Goal: Task Accomplishment & Management: Manage account settings

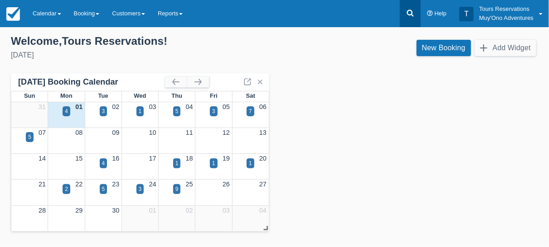
click at [411, 14] on icon at bounding box center [409, 13] width 9 height 9
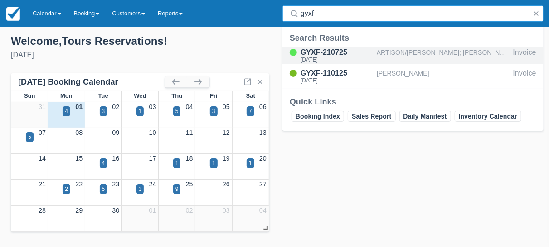
type input "gyxf"
click at [402, 54] on div "ARTISON/[PERSON_NAME]; [PERSON_NAME]/[PERSON_NAME]; [PERSON_NAME]/[PERSON_NAME]…" at bounding box center [442, 55] width 133 height 17
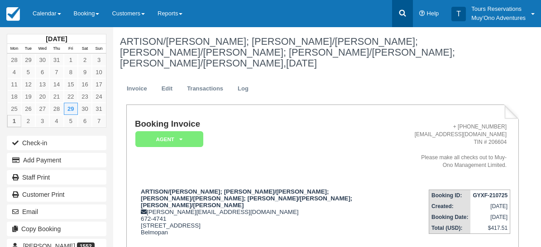
click at [405, 15] on icon at bounding box center [402, 13] width 7 height 7
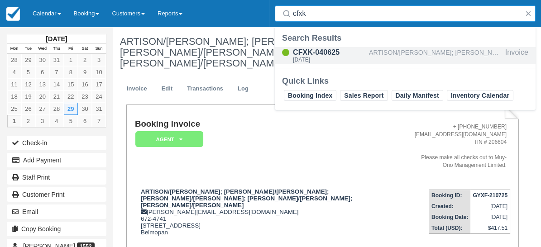
type input "cfxk"
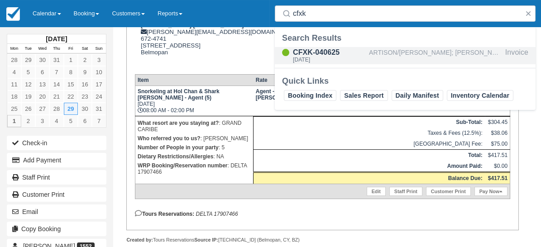
scroll to position [187, 0]
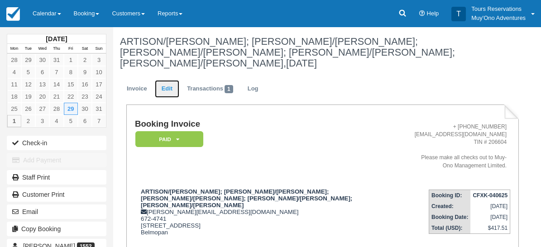
click at [165, 80] on link "Edit" at bounding box center [167, 89] width 24 height 18
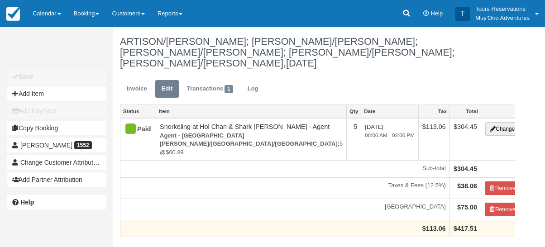
type input "672-4741"
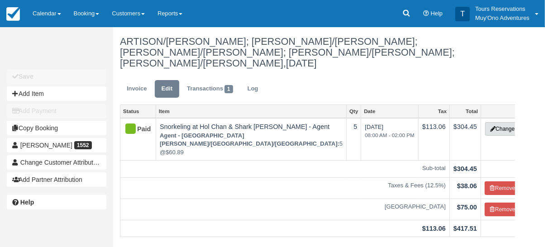
drag, startPoint x: 490, startPoint y: 119, endPoint x: 475, endPoint y: 122, distance: 15.7
click at [490, 122] on button "Change" at bounding box center [503, 129] width 34 height 14
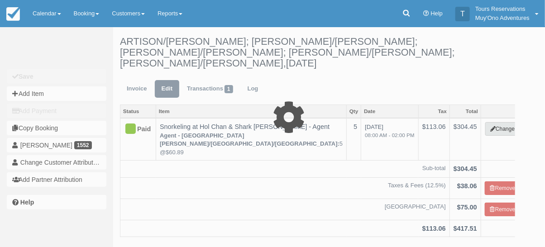
type input "304.45"
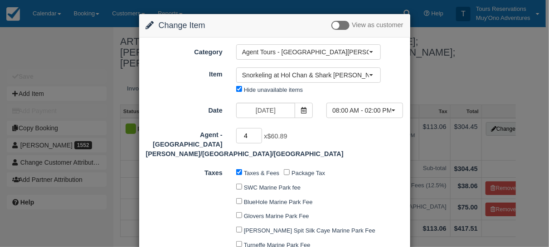
click at [256, 136] on input "4" at bounding box center [249, 135] width 26 height 15
click at [256, 136] on input "3" at bounding box center [249, 135] width 26 height 15
click at [256, 136] on input "2" at bounding box center [249, 135] width 26 height 15
click at [256, 136] on input "1" at bounding box center [249, 135] width 26 height 15
type input "0"
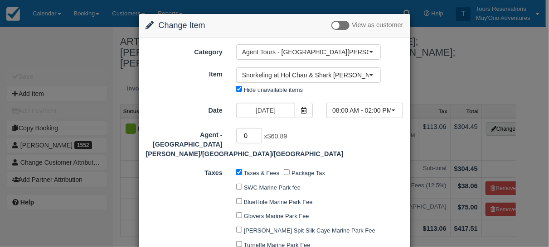
click at [256, 136] on input "0" at bounding box center [249, 135] width 26 height 15
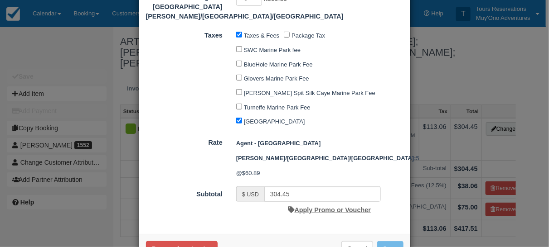
type input "0.00"
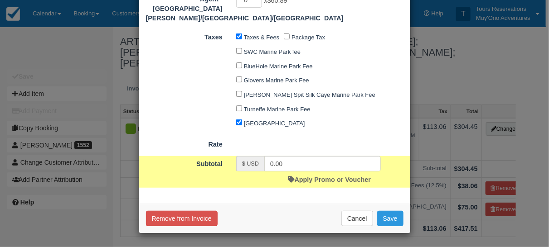
scroll to position [135, 0]
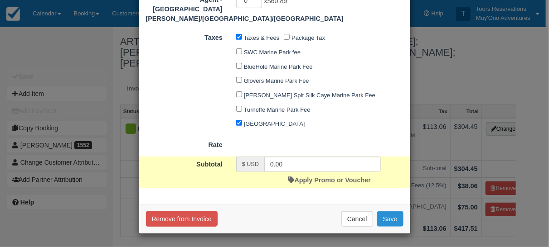
click at [388, 219] on button "Save" at bounding box center [390, 219] width 26 height 15
checkbox input "false"
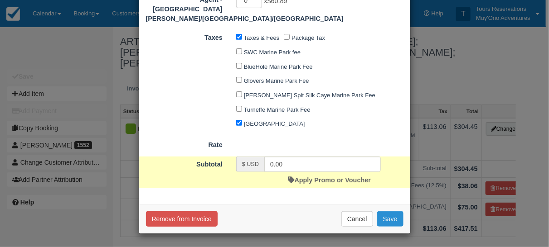
checkbox input "false"
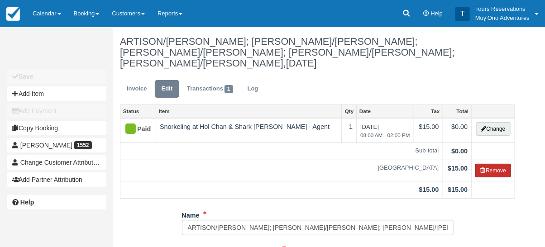
click at [494, 164] on button "Remove" at bounding box center [494, 171] width 36 height 14
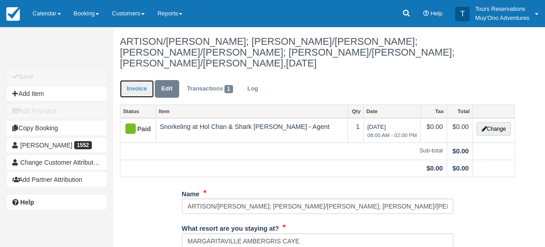
click at [138, 80] on link "Invoice" at bounding box center [137, 89] width 34 height 18
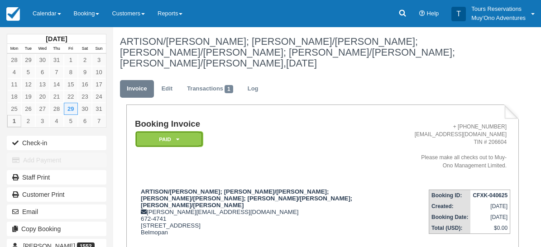
click at [171, 131] on em "Paid" at bounding box center [169, 139] width 68 height 16
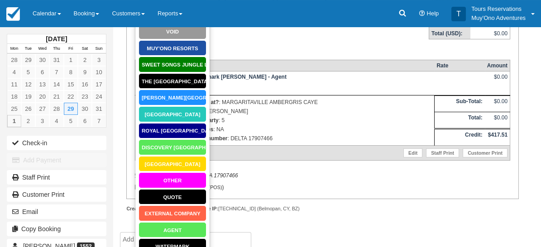
scroll to position [94, 0]
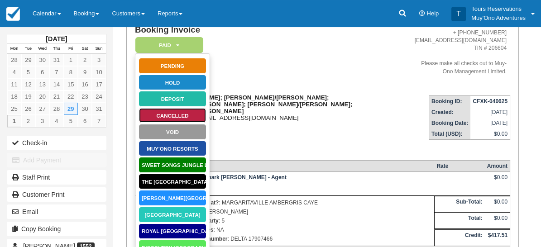
click at [168, 108] on link "Cancelled" at bounding box center [173, 116] width 68 height 16
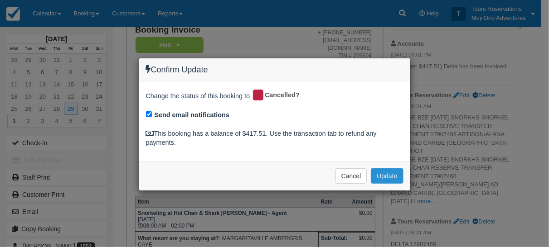
click at [384, 177] on button "Update" at bounding box center [387, 175] width 32 height 15
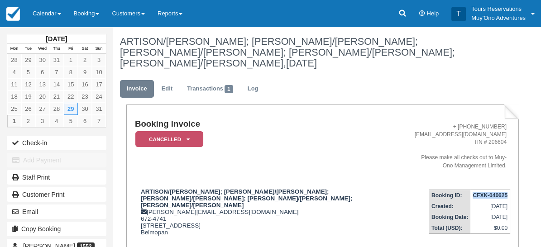
drag, startPoint x: 336, startPoint y: 185, endPoint x: 372, endPoint y: 184, distance: 36.2
click at [471, 190] on td "CFXK-040625" at bounding box center [490, 195] width 39 height 11
copy strong "CFXK-040625"
